Goal: Task Accomplishment & Management: Manage account settings

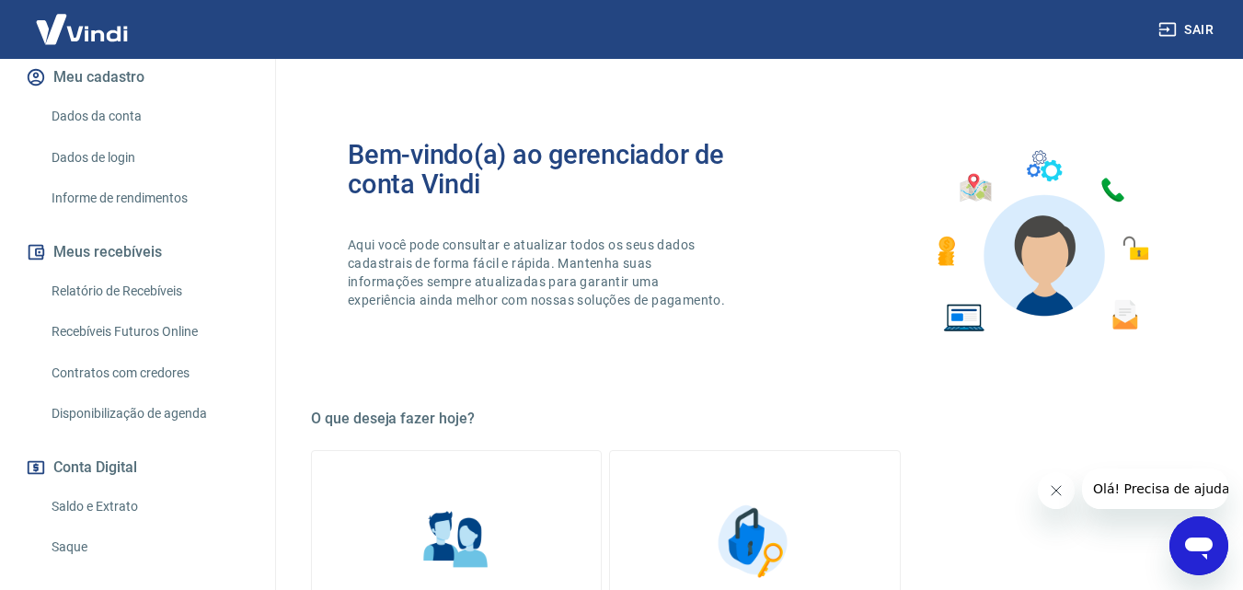
scroll to position [276, 0]
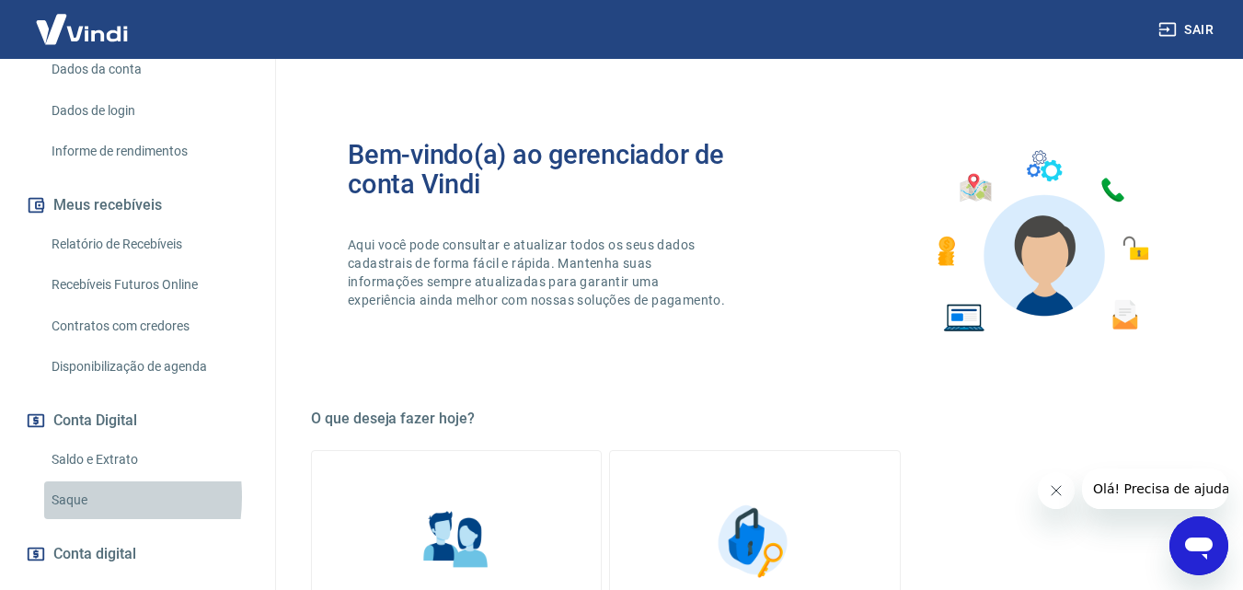
click at [61, 497] on link "Saque" at bounding box center [148, 500] width 209 height 38
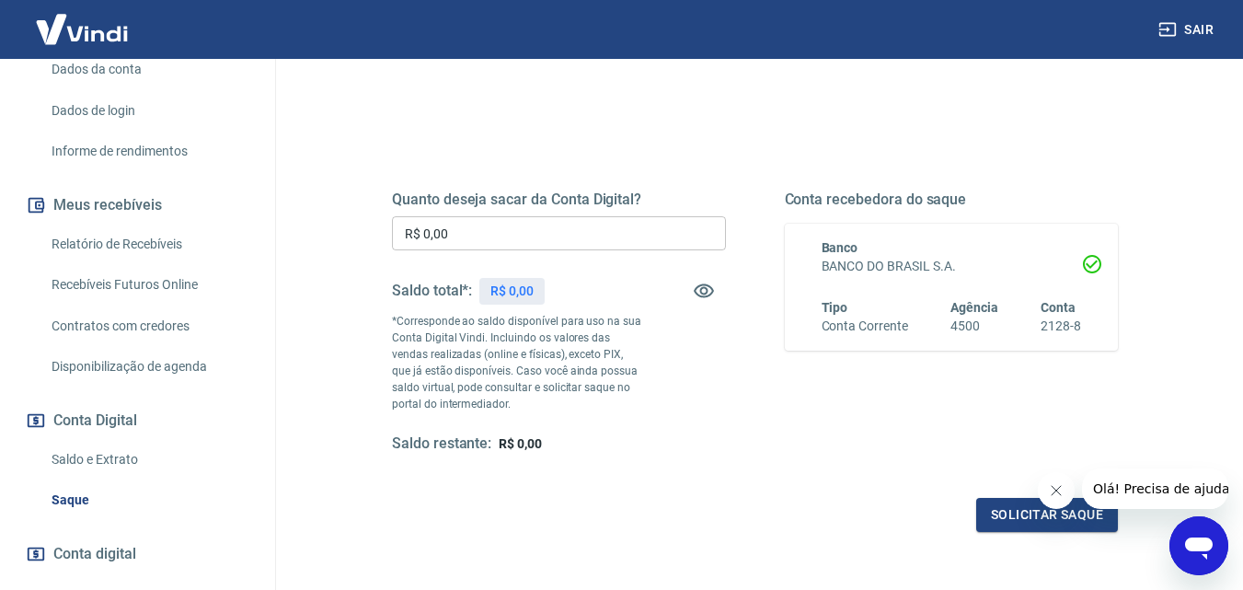
scroll to position [184, 0]
